Goal: Task Accomplishment & Management: Use online tool/utility

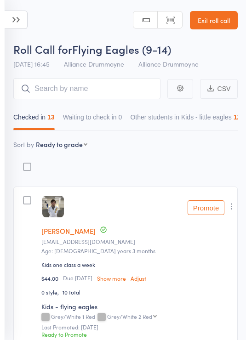
click at [125, 92] on input "search" at bounding box center [86, 88] width 147 height 21
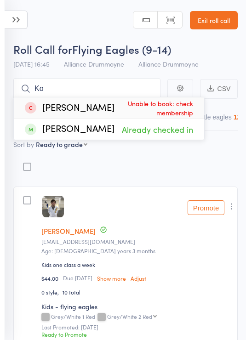
type input "K"
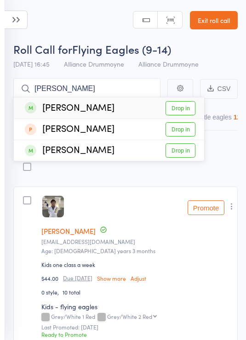
type input "Nicholas"
click at [181, 109] on link "Drop in" at bounding box center [181, 108] width 30 height 14
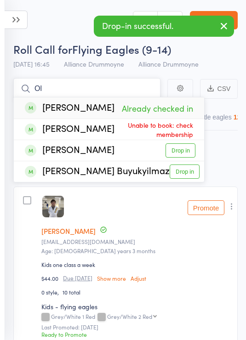
type input "O"
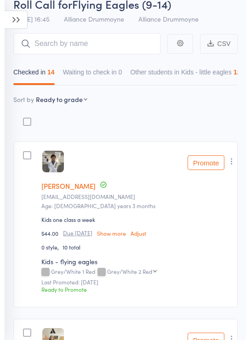
scroll to position [48, 0]
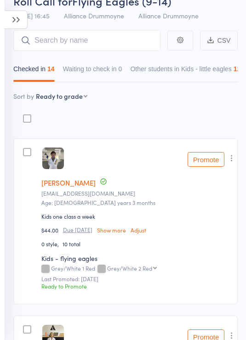
click at [208, 167] on button "Promote" at bounding box center [206, 159] width 37 height 15
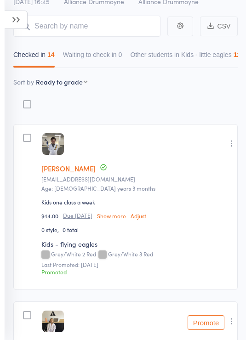
scroll to position [0, 0]
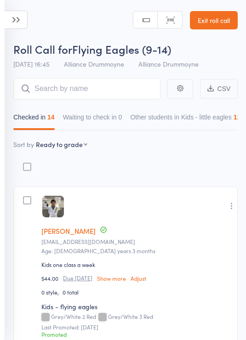
click at [19, 21] on icon at bounding box center [16, 20] width 23 height 18
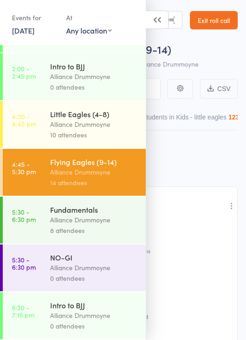
scroll to position [192, 0]
click at [98, 208] on div "Fundamentals" at bounding box center [94, 210] width 88 height 10
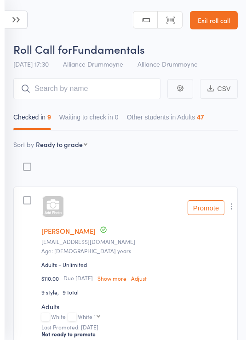
click at [88, 88] on input "search" at bounding box center [86, 88] width 147 height 21
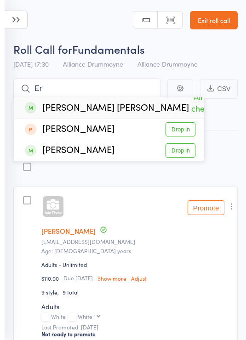
type input "E"
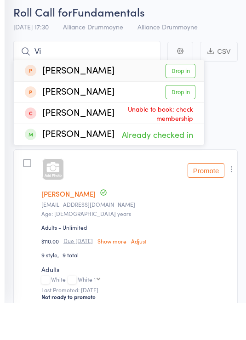
type input "V"
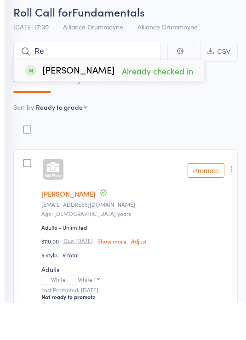
type input "R"
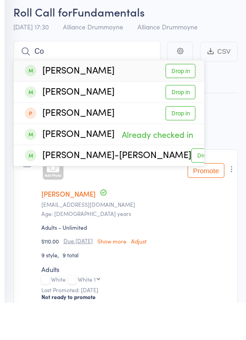
type input "C"
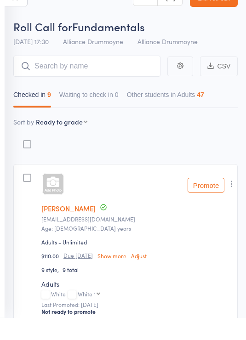
click at [77, 140] on select "First name Last name Birthday today? Behind on payments? Check in time Next pay…" at bounding box center [62, 144] width 52 height 9
